Goal: Task Accomplishment & Management: Manage account settings

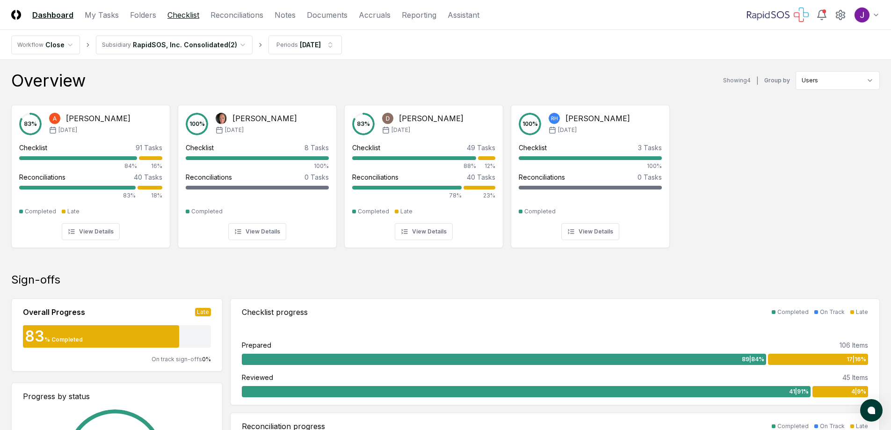
click at [187, 15] on link "Checklist" at bounding box center [183, 14] width 32 height 11
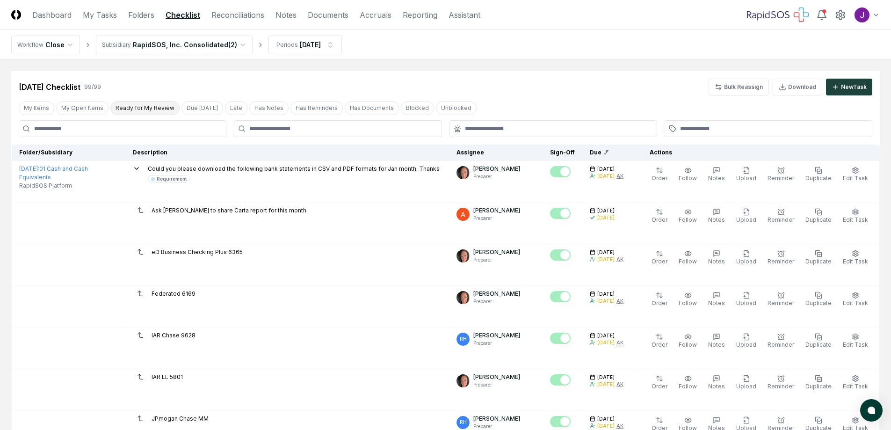
click at [138, 106] on button "Ready for My Review" at bounding box center [144, 108] width 69 height 14
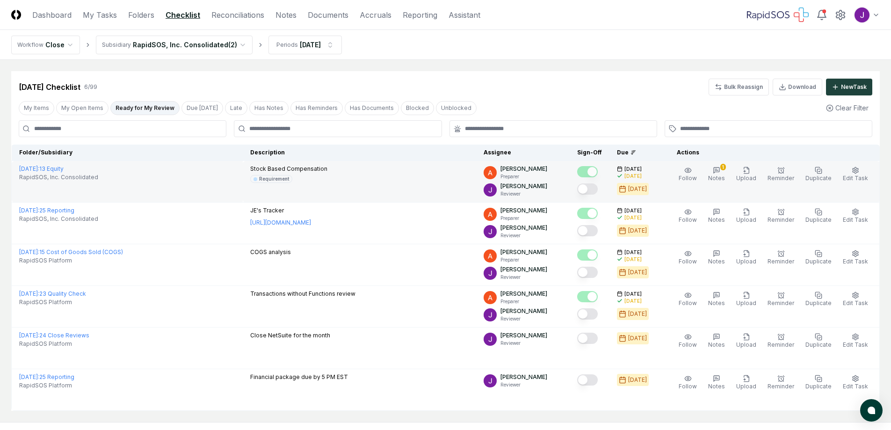
click at [592, 186] on button "Mark complete" at bounding box center [587, 188] width 21 height 11
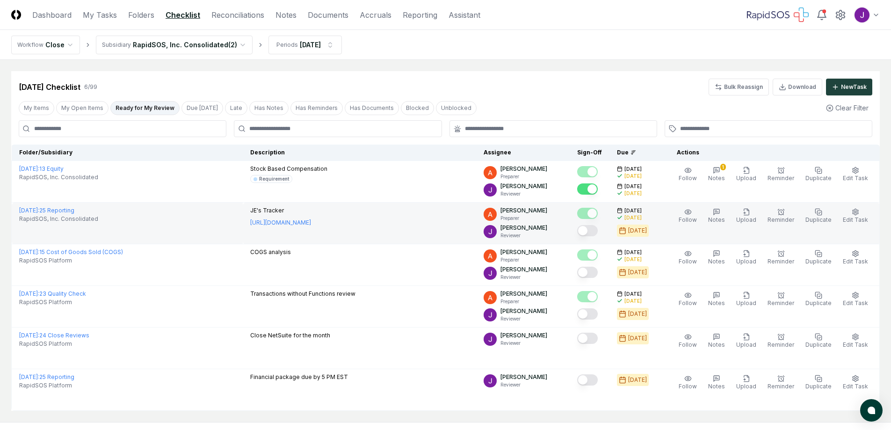
click at [597, 233] on button "Mark complete" at bounding box center [587, 230] width 21 height 11
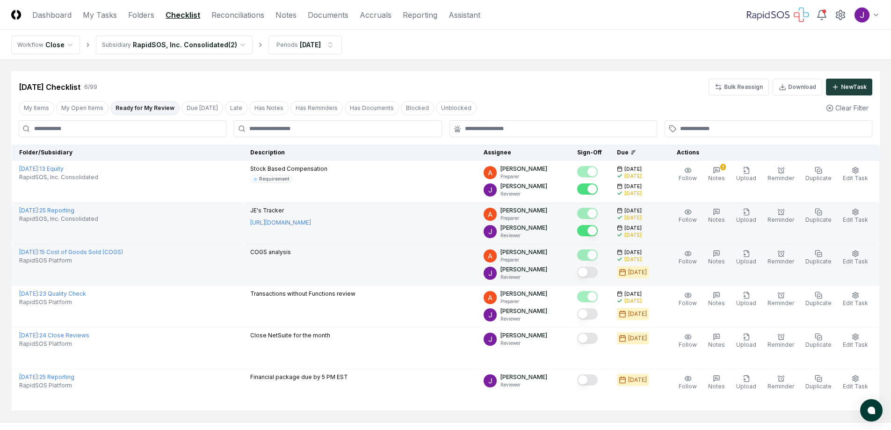
click at [596, 269] on button "Mark complete" at bounding box center [587, 272] width 21 height 11
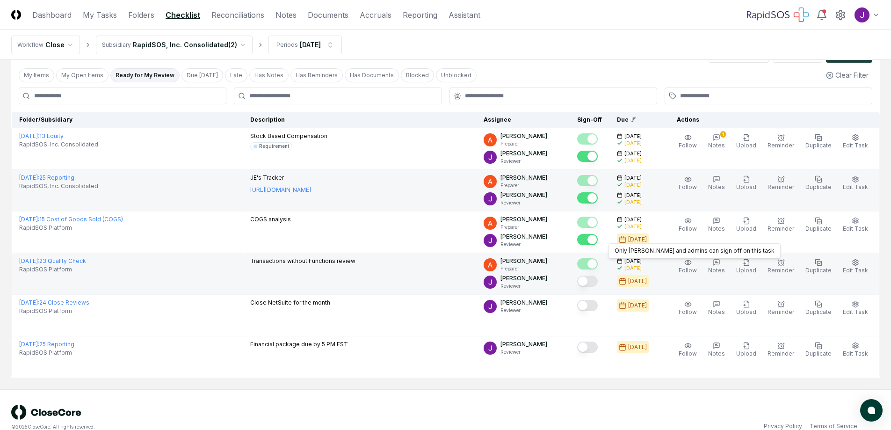
scroll to position [48, 0]
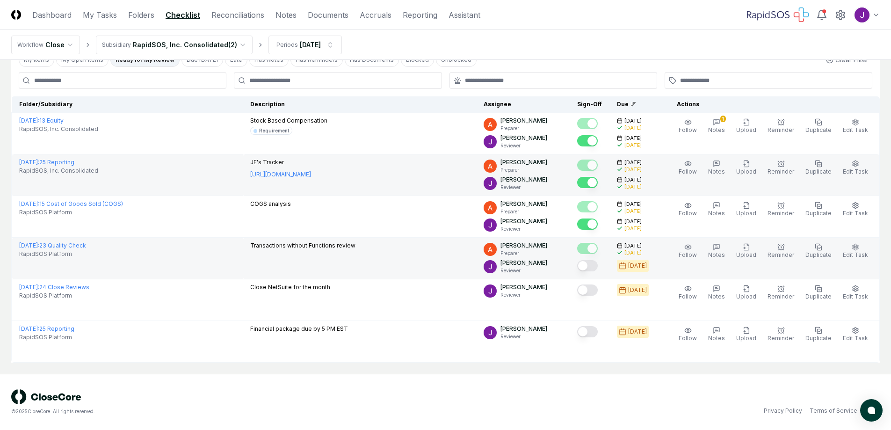
click at [597, 264] on button "Mark complete" at bounding box center [587, 265] width 21 height 11
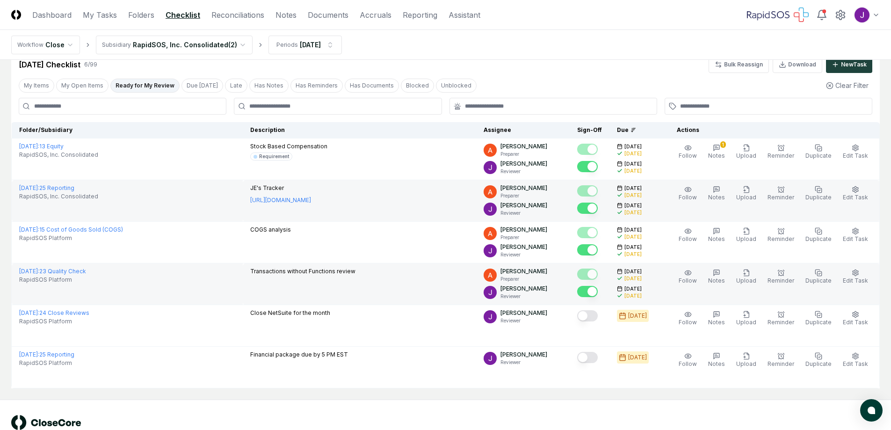
scroll to position [0, 0]
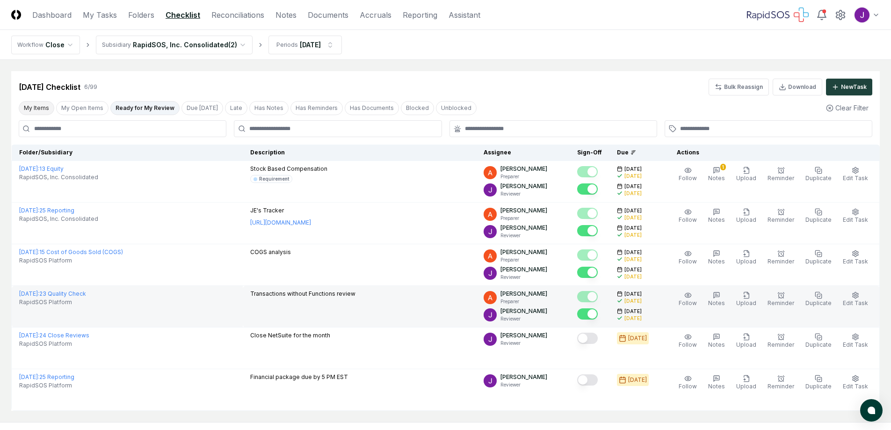
click at [34, 107] on button "My Items" at bounding box center [37, 108] width 36 height 14
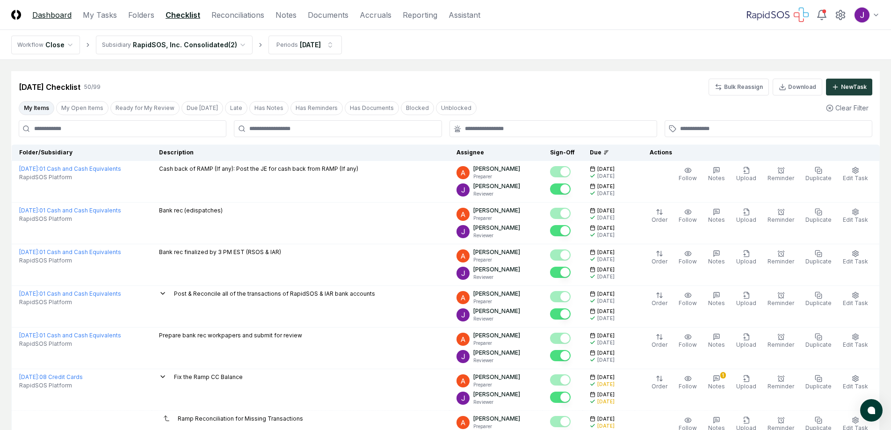
click at [47, 18] on link "Dashboard" at bounding box center [51, 14] width 39 height 11
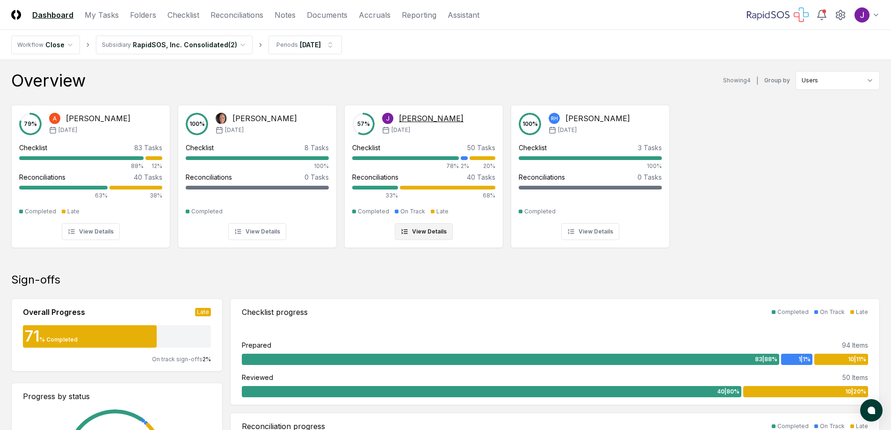
click at [488, 157] on div at bounding box center [482, 158] width 26 height 4
